Goal: Task Accomplishment & Management: Complete application form

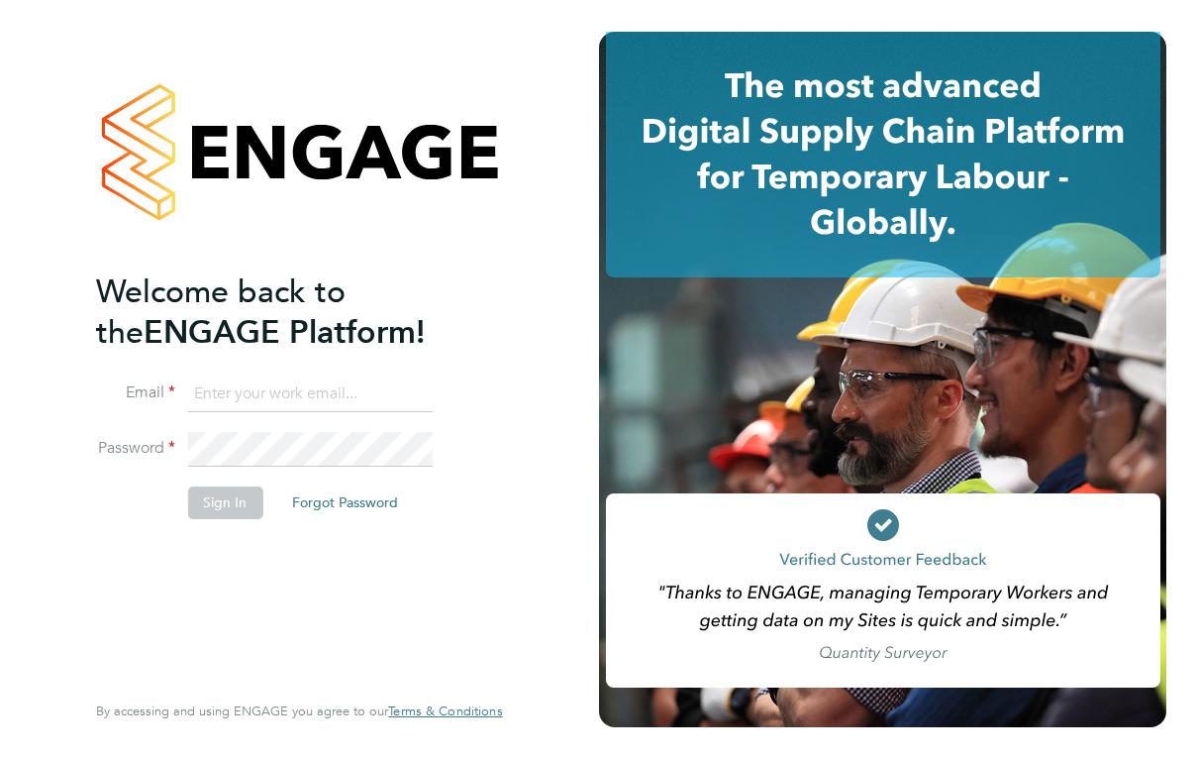
click at [355, 398] on input at bounding box center [309, 394] width 245 height 36
type input "[EMAIL_ADDRESS][DOMAIN_NAME]"
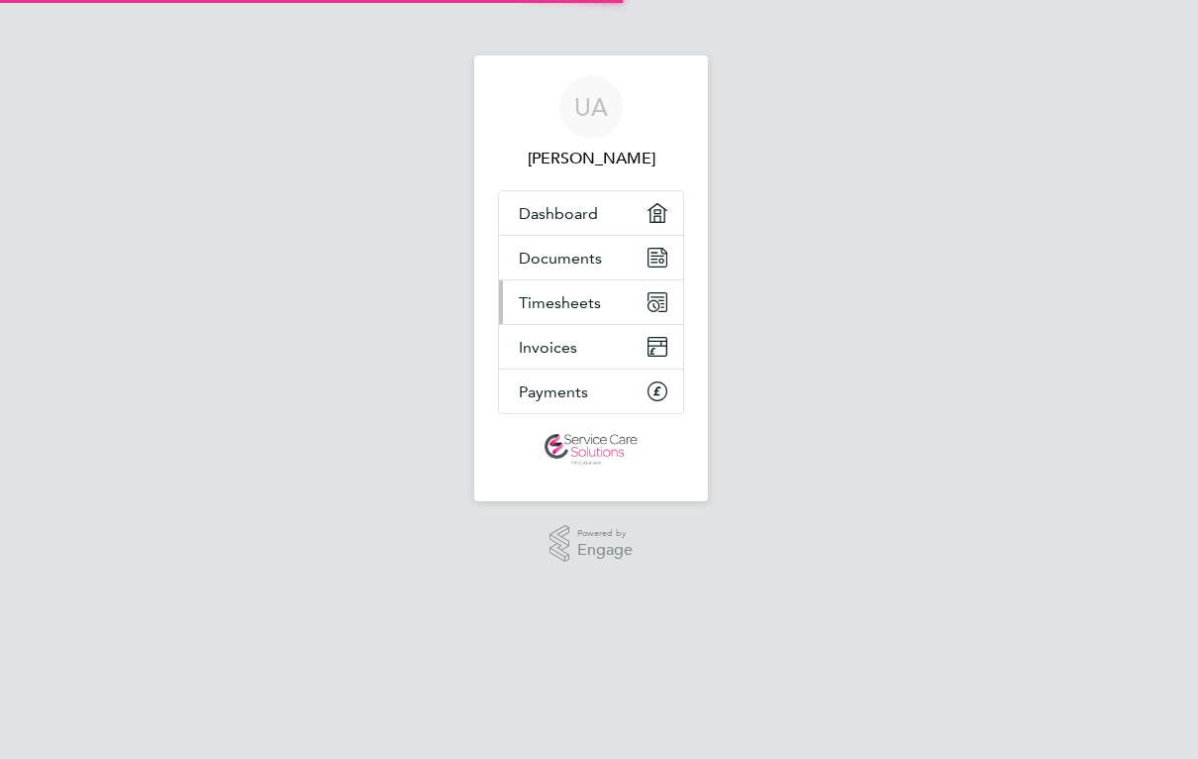
select select "30"
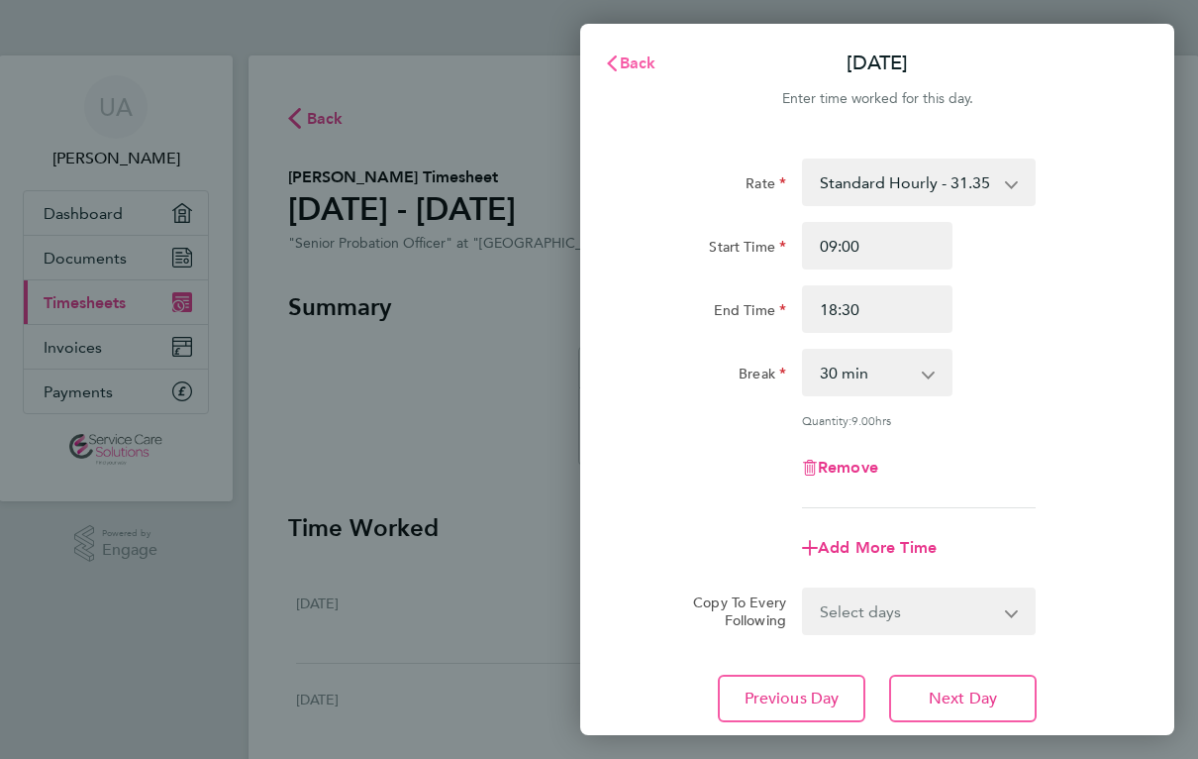
click at [638, 75] on button "Back" at bounding box center [630, 64] width 92 height 40
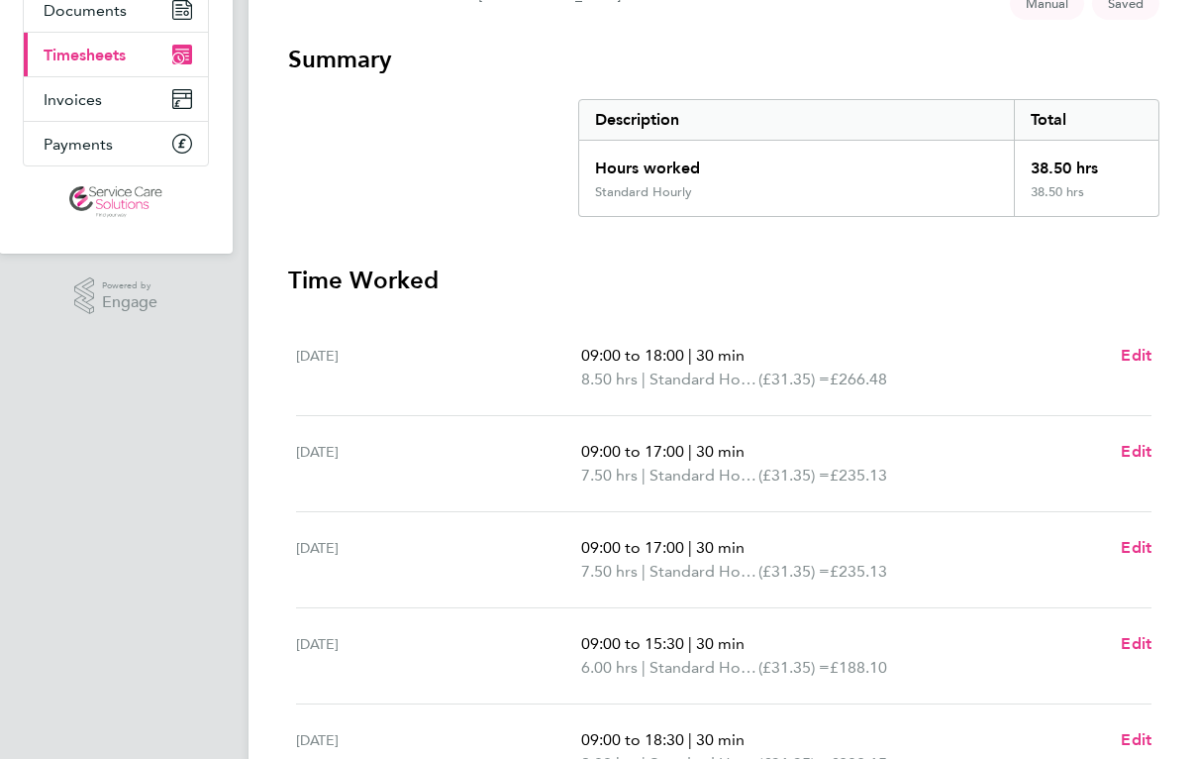
scroll to position [247, 0]
click at [1132, 354] on span "Edit" at bounding box center [1136, 356] width 31 height 19
select select "30"
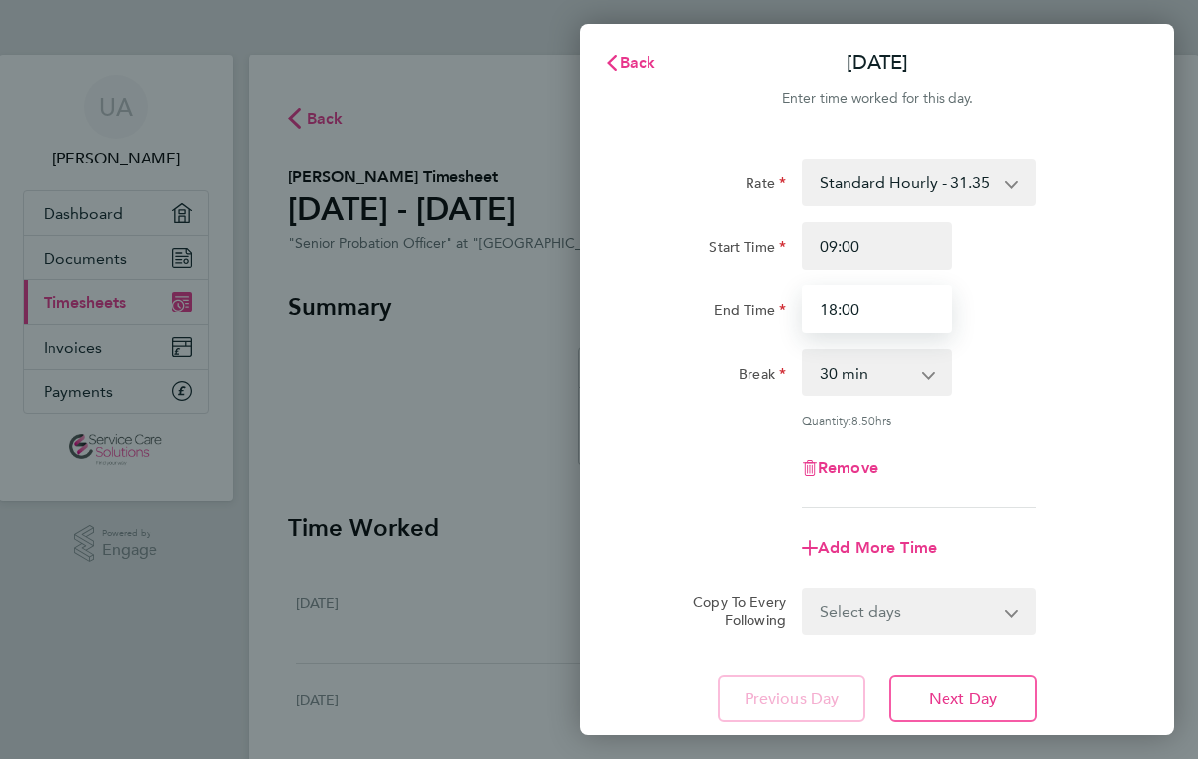
click at [900, 311] on input "18:00" at bounding box center [877, 309] width 151 height 48
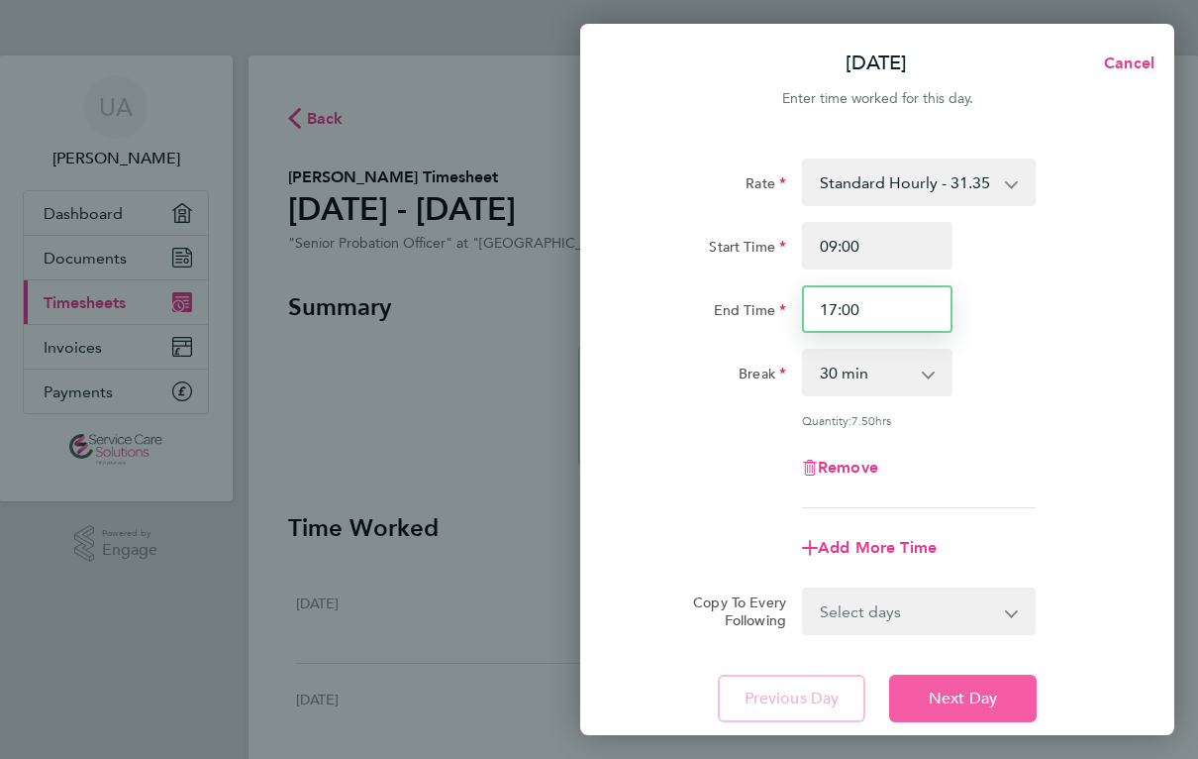
type input "17:00"
click at [984, 701] on span "Next Day" at bounding box center [963, 698] width 68 height 20
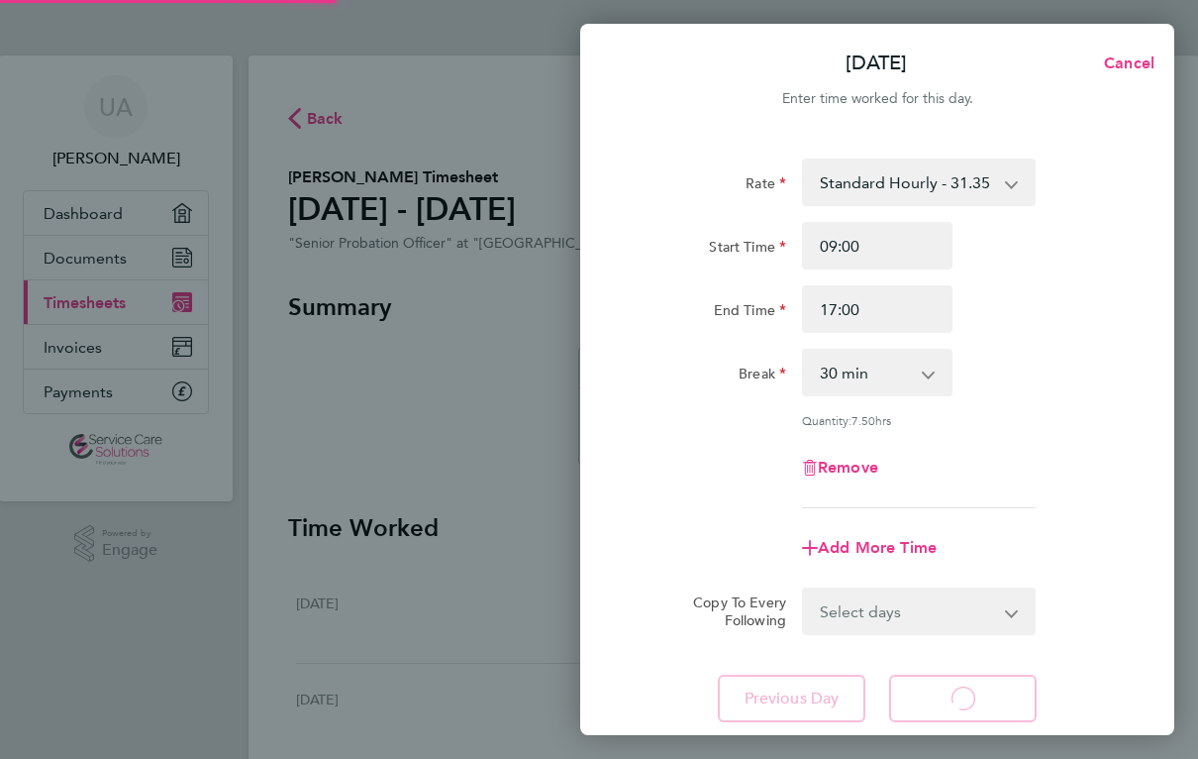
select select "30"
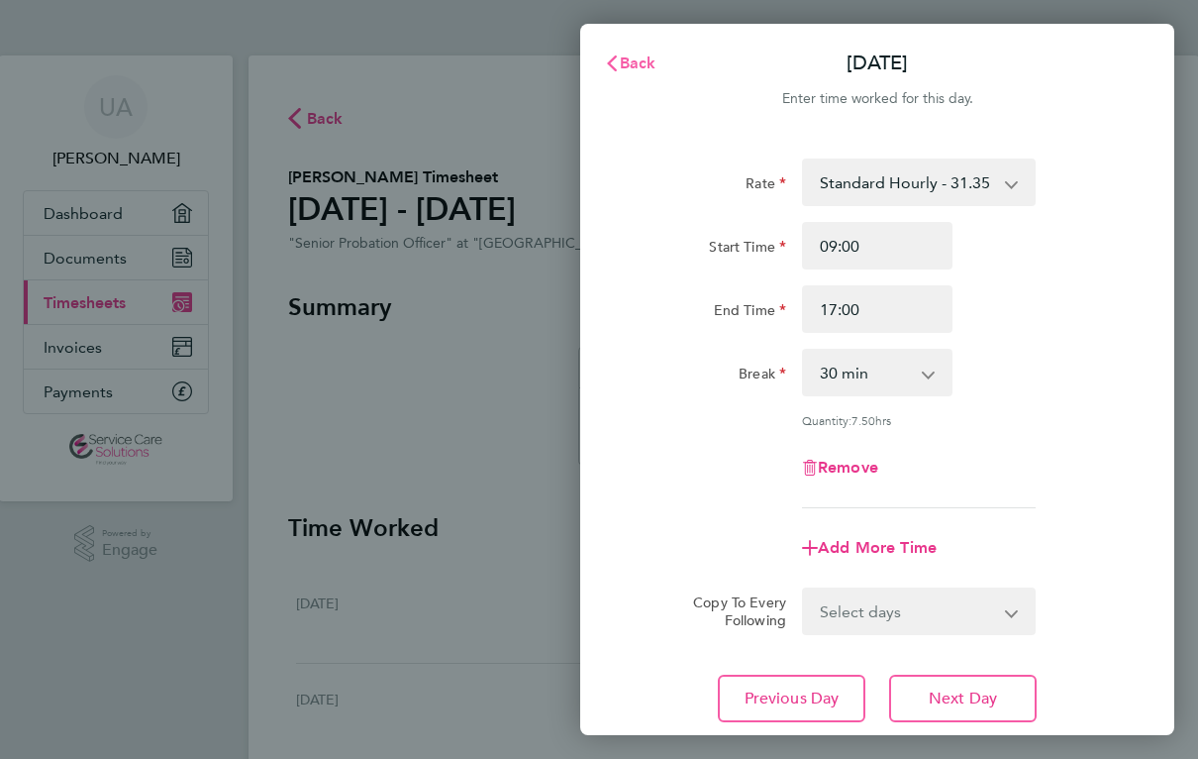
click at [634, 61] on span "Back" at bounding box center [638, 62] width 37 height 19
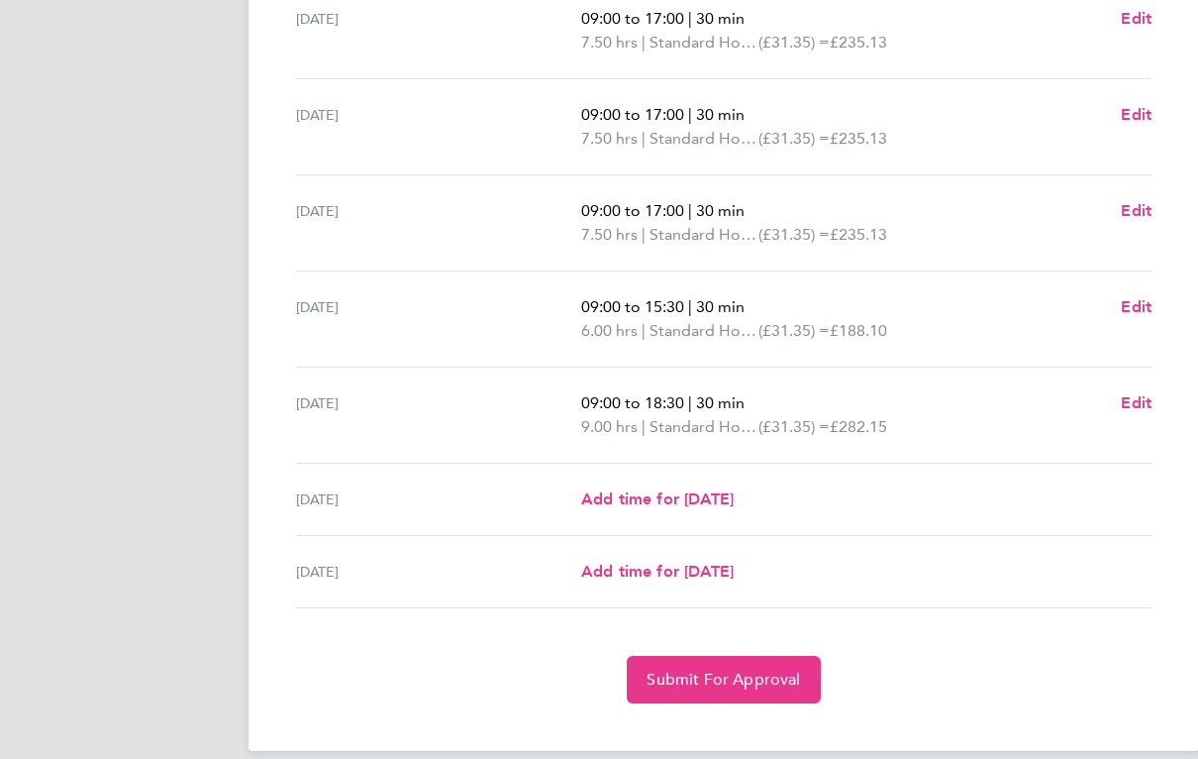
scroll to position [610, 0]
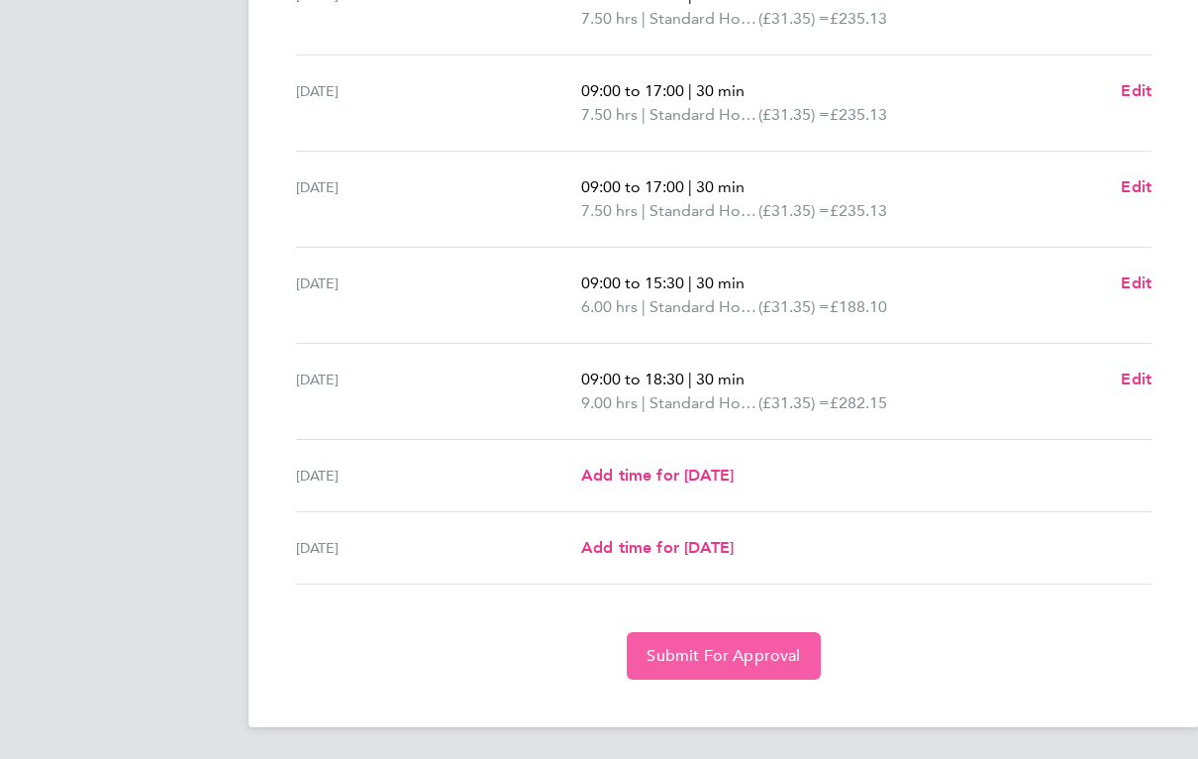
click at [753, 647] on span "Submit For Approval" at bounding box center [723, 656] width 153 height 20
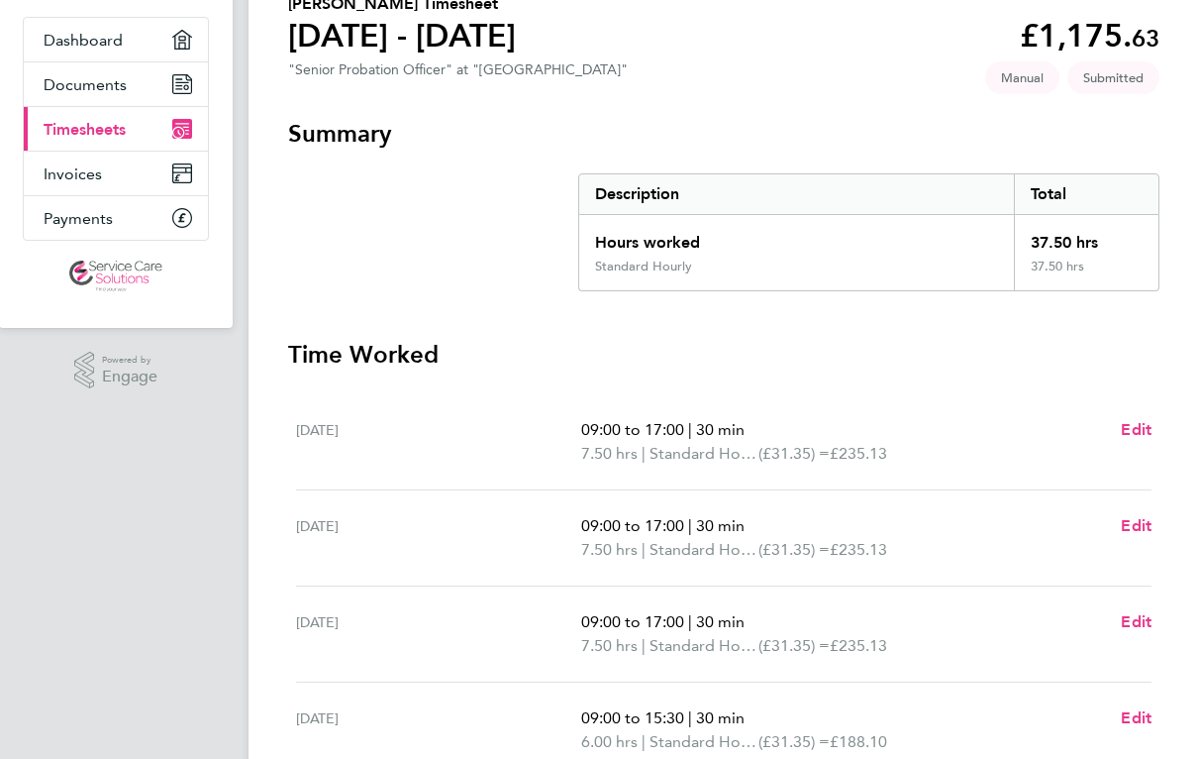
scroll to position [57, 0]
